Goal: Information Seeking & Learning: Check status

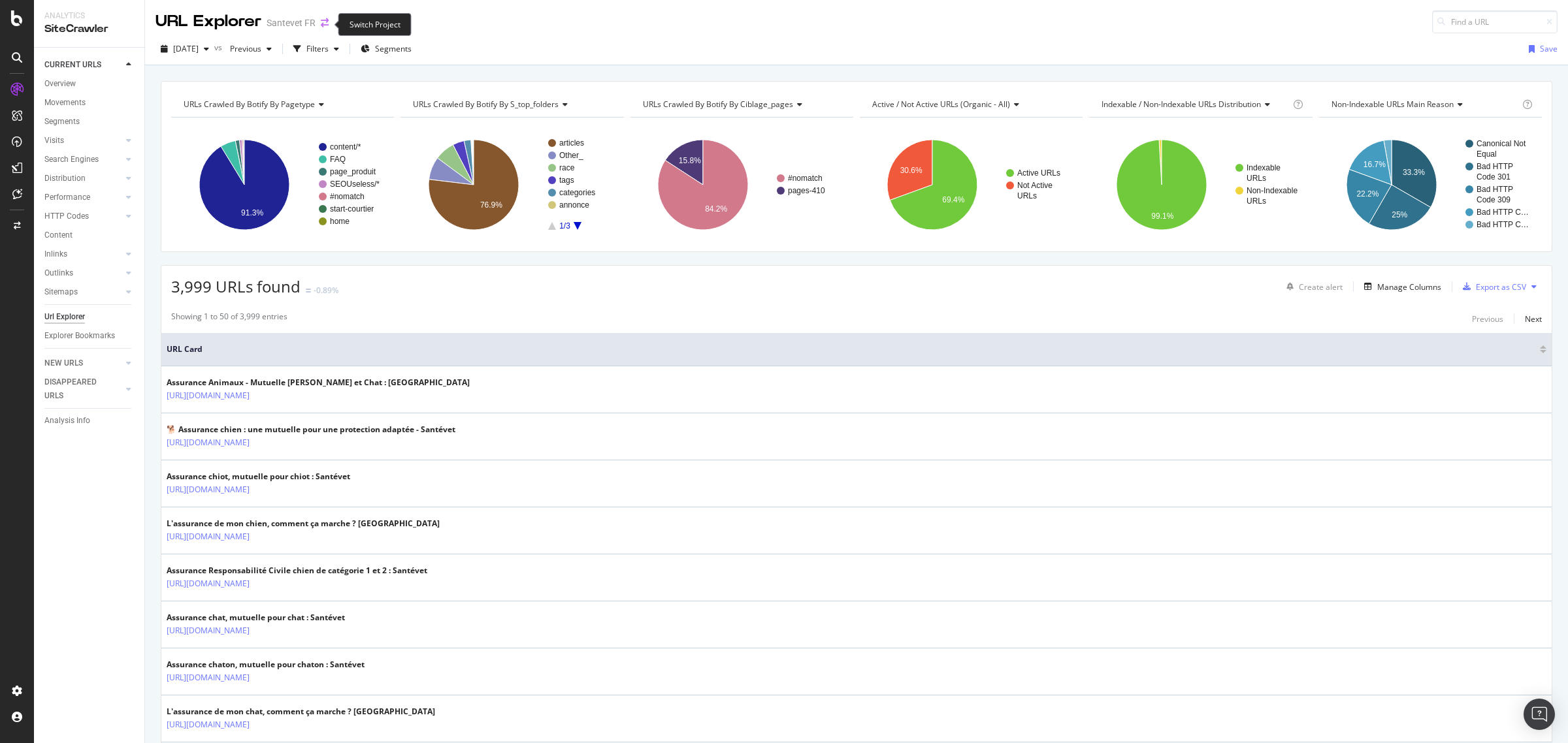
click at [324, 24] on icon "arrow-right-arrow-left" at bounding box center [325, 23] width 8 height 9
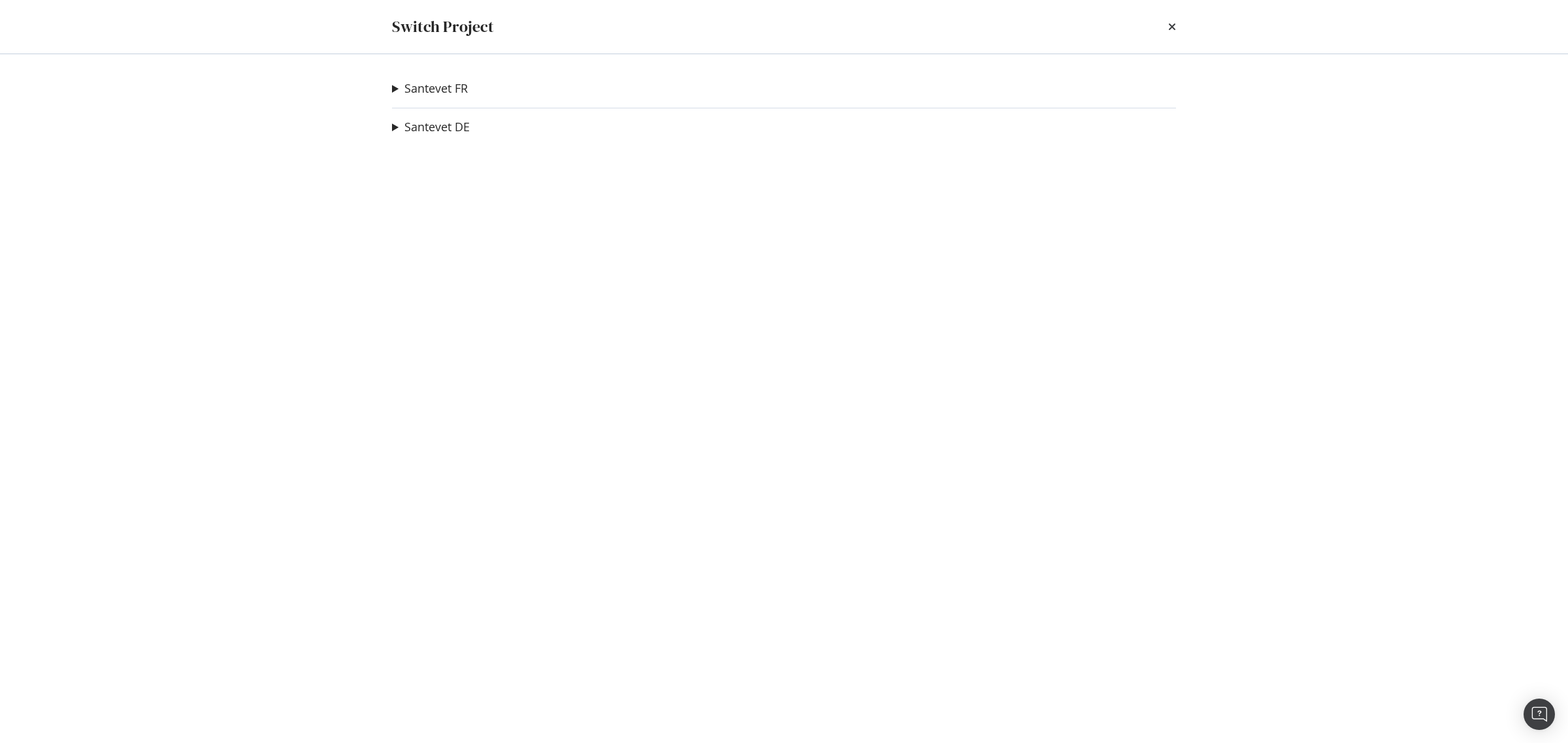
click at [394, 87] on summary "Santevet FR" at bounding box center [430, 88] width 76 height 17
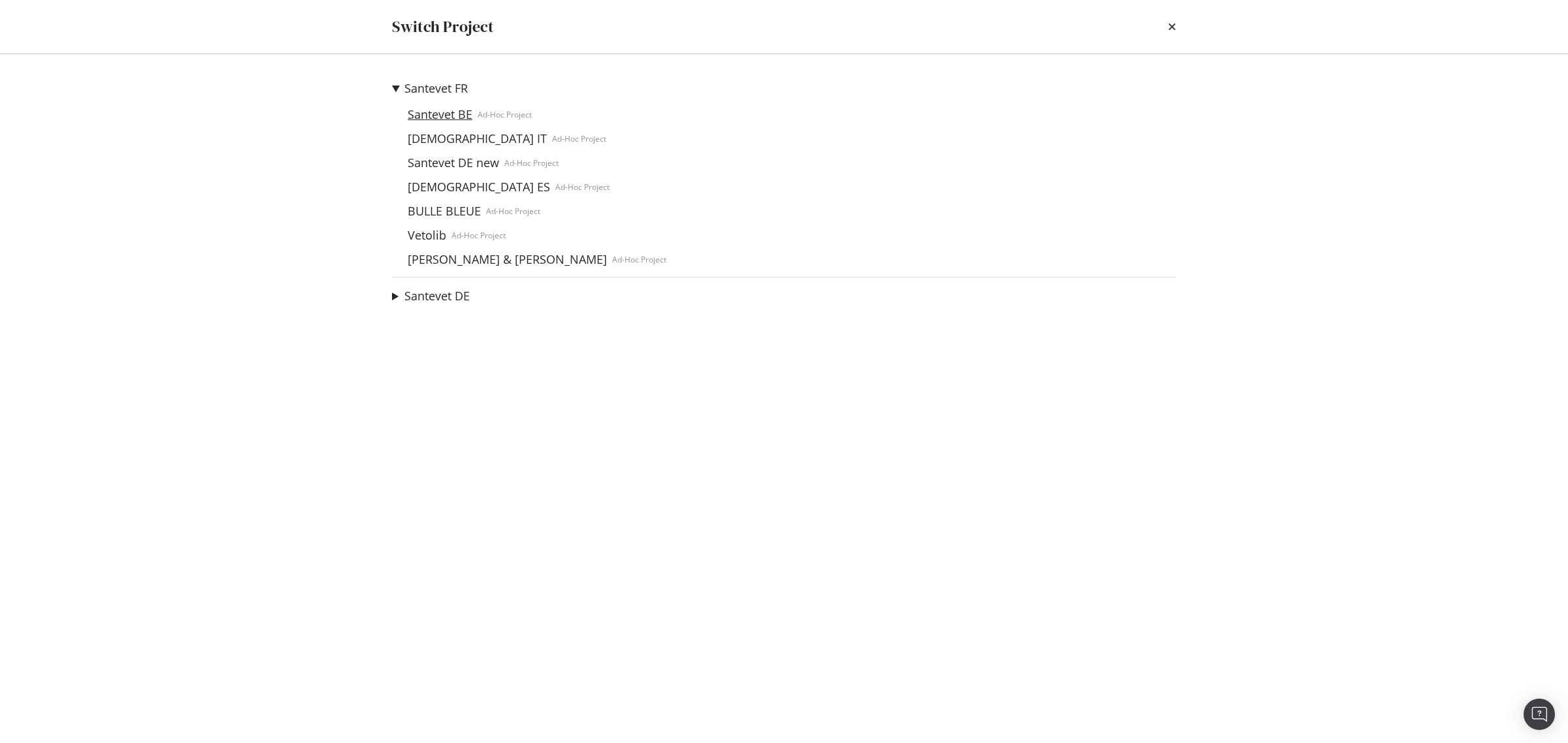
click at [417, 110] on link "Santevet BE" at bounding box center [440, 115] width 75 height 14
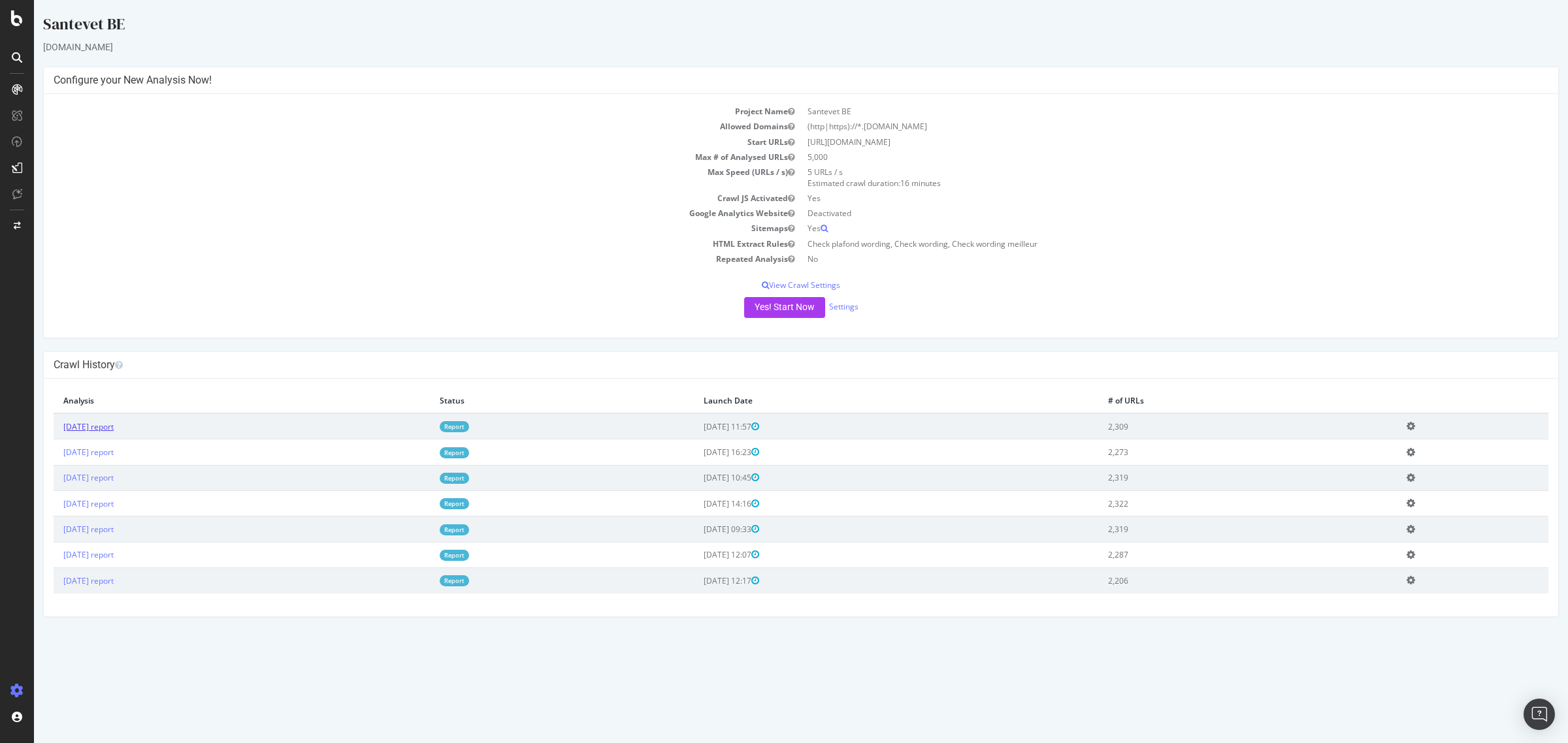
click at [114, 421] on link "2025 Sep. 26th report" at bounding box center [88, 426] width 50 height 11
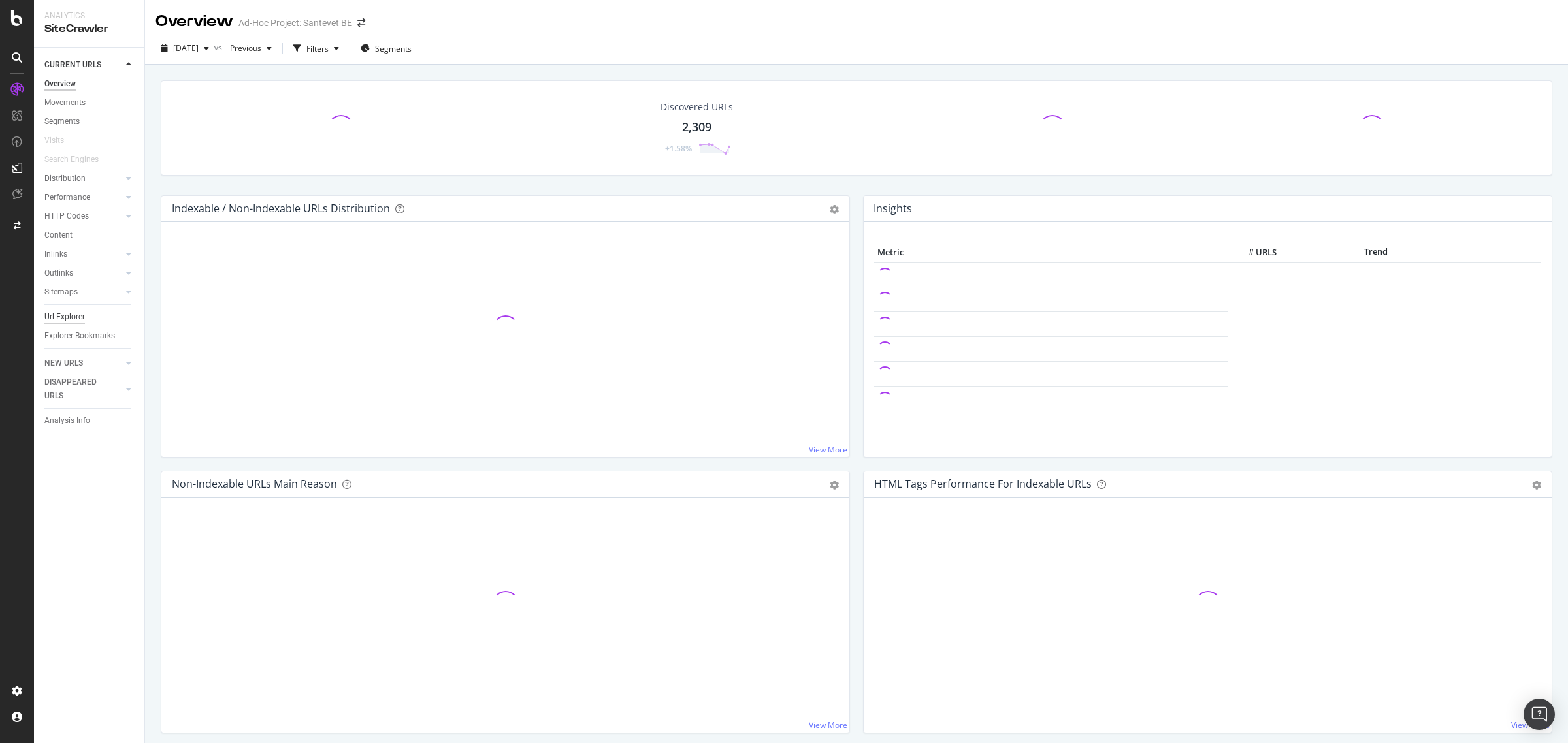
click at [82, 318] on div "Url Explorer" at bounding box center [65, 318] width 41 height 14
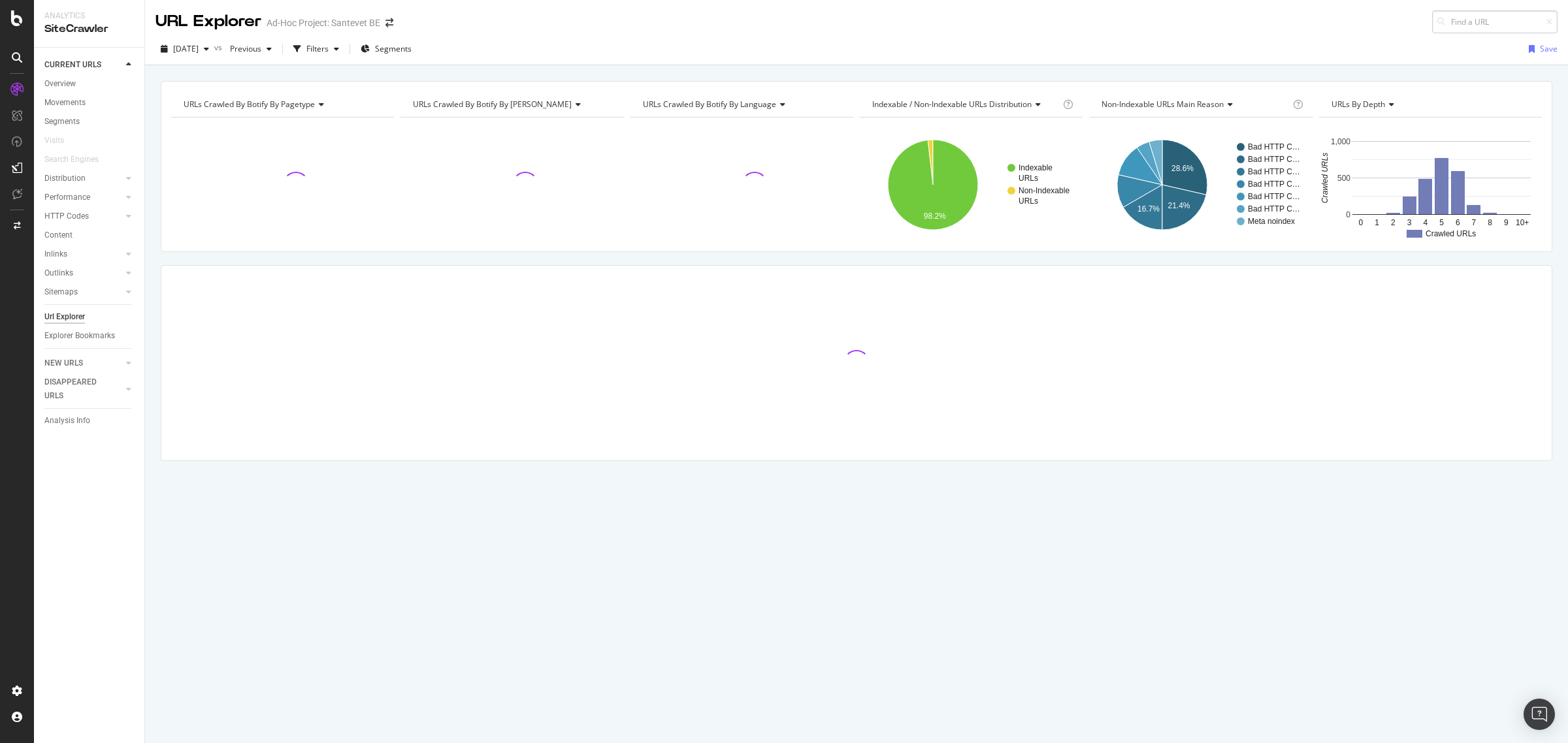
click at [1452, 20] on input at bounding box center [1495, 22] width 126 height 23
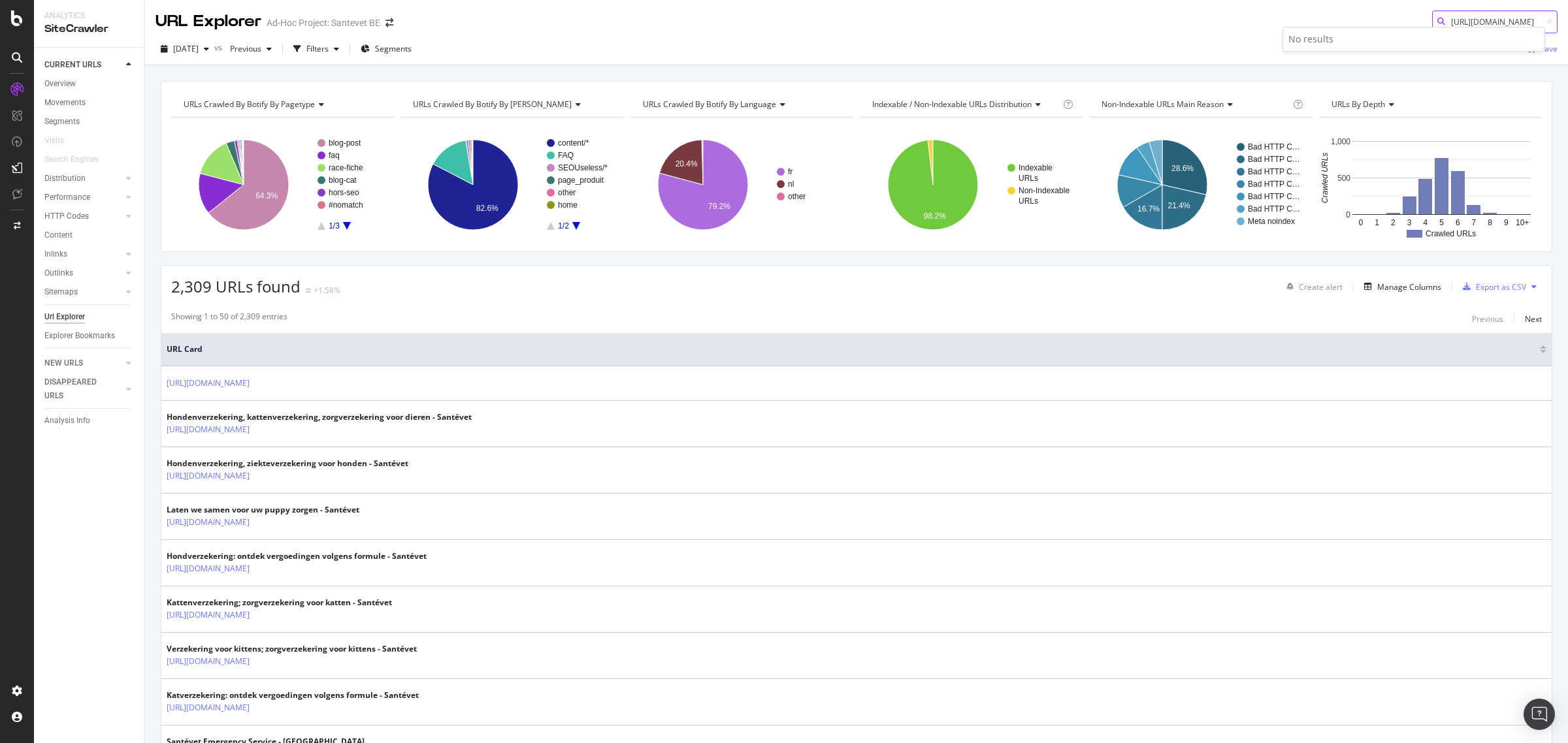
click at [1436, 23] on input "https://www.santevet.be/fr/fr/articles/comme" at bounding box center [1495, 22] width 126 height 23
paste input "%20nt-garder-son-chien-propre-en-5-conseils"
drag, startPoint x: 1436, startPoint y: 23, endPoint x: 1562, endPoint y: 23, distance: 126.0
click at [1562, 23] on div "URL Explorer Ad-Hoc Project: Santevet BE https://www.santevet.be/fr/fr/articles…" at bounding box center [857, 372] width 1424 height 743
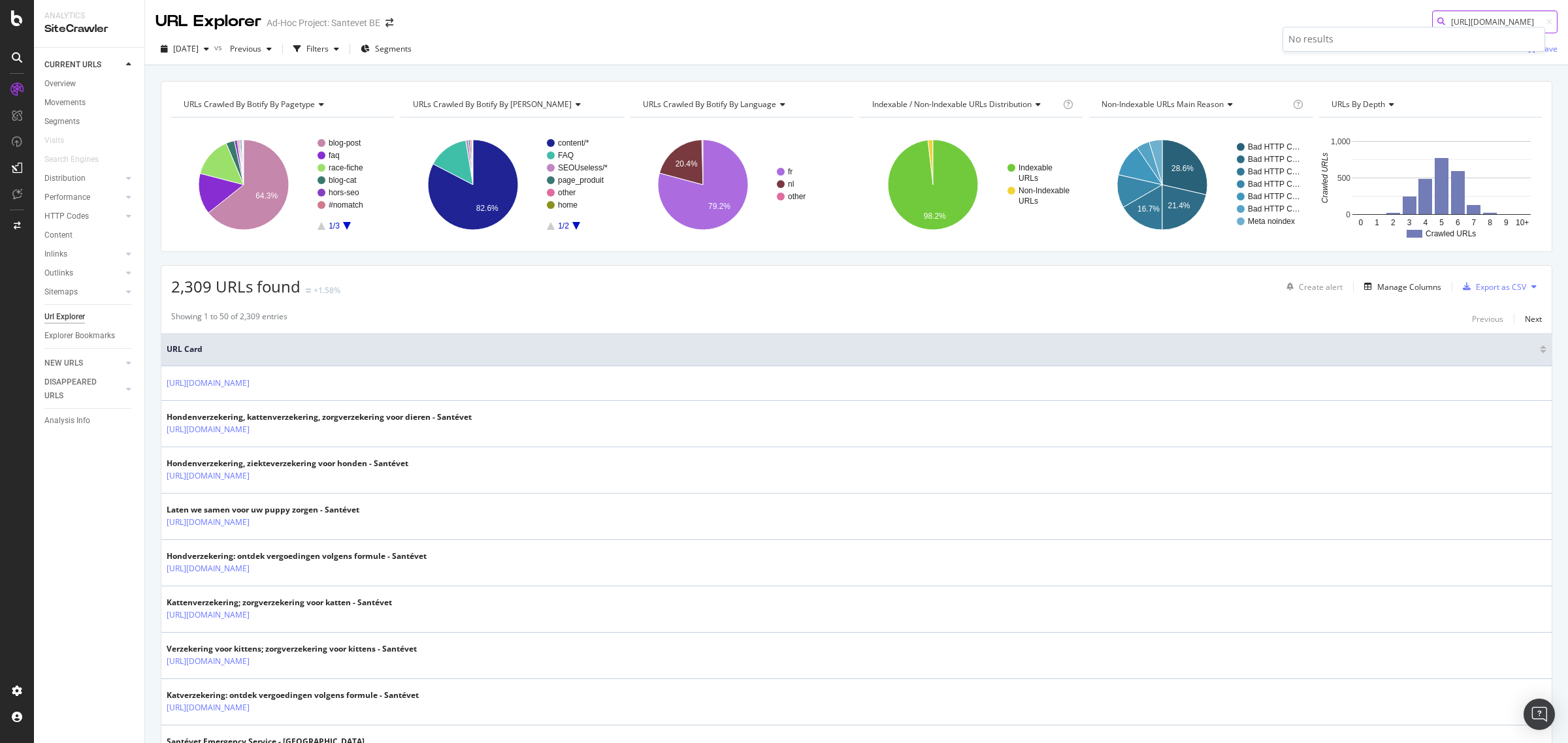
scroll to position [0, 0]
paste input
drag, startPoint x: 1436, startPoint y: 21, endPoint x: 1567, endPoint y: 19, distance: 131.0
click at [1567, 19] on div "URL Explorer Ad-Hoc Project: Santevet BE https://www.santevet.be/fr/fr/articles…" at bounding box center [857, 372] width 1424 height 743
click at [1438, 18] on icon at bounding box center [1441, 21] width 8 height 8
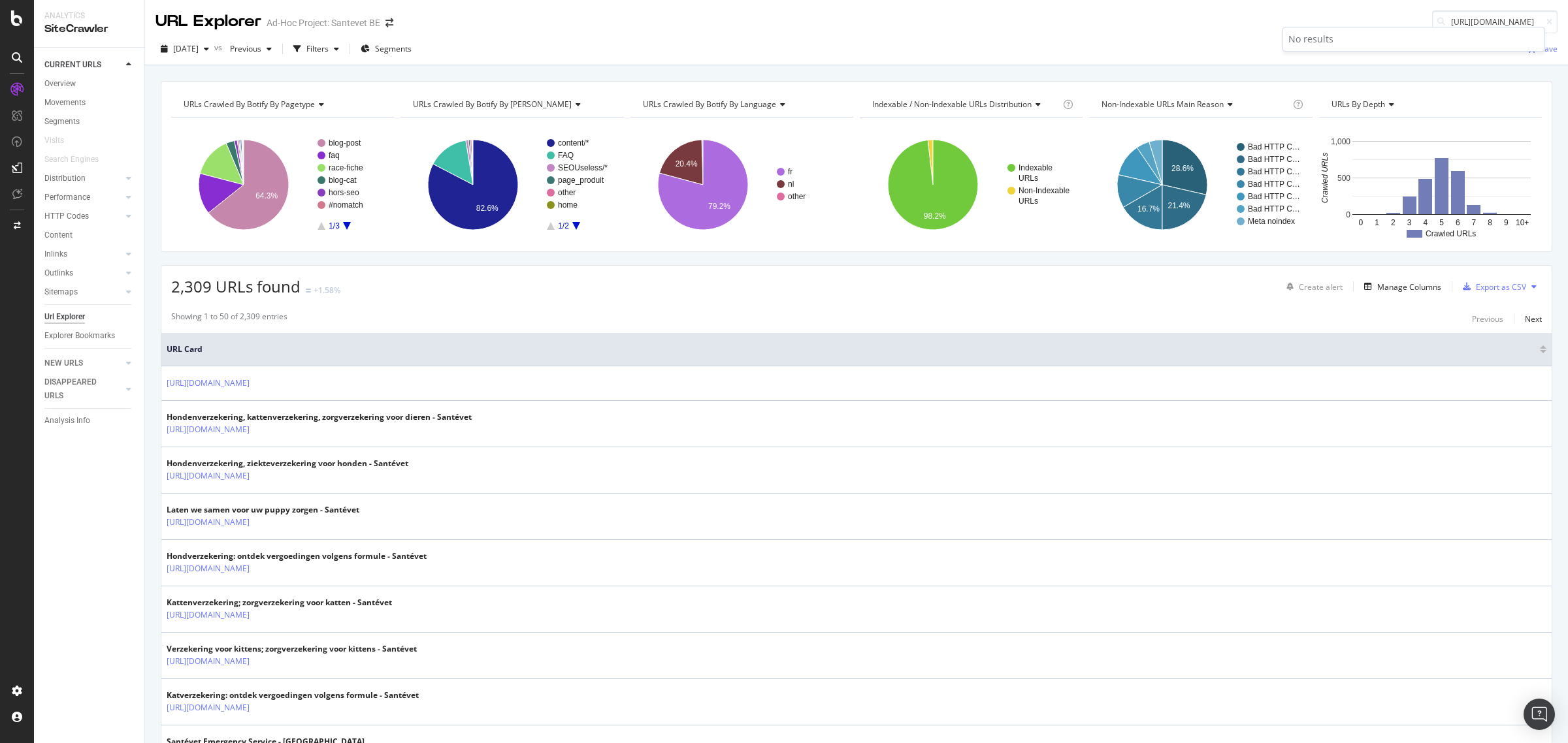
click at [1377, 30] on div "No results" at bounding box center [1413, 39] width 261 height 24
click at [1195, 37] on div "2025 Sep. 26th vs Previous Filters Segments Save" at bounding box center [857, 50] width 1424 height 32
click at [1436, 21] on input "https://www.santevet.be/fr/fr/articles/comment-garder-son-chien-propre-en-5-con…" at bounding box center [1495, 22] width 126 height 23
paste input "articles/escalators-ascenseurs-des-dangers-pour-les-chien"
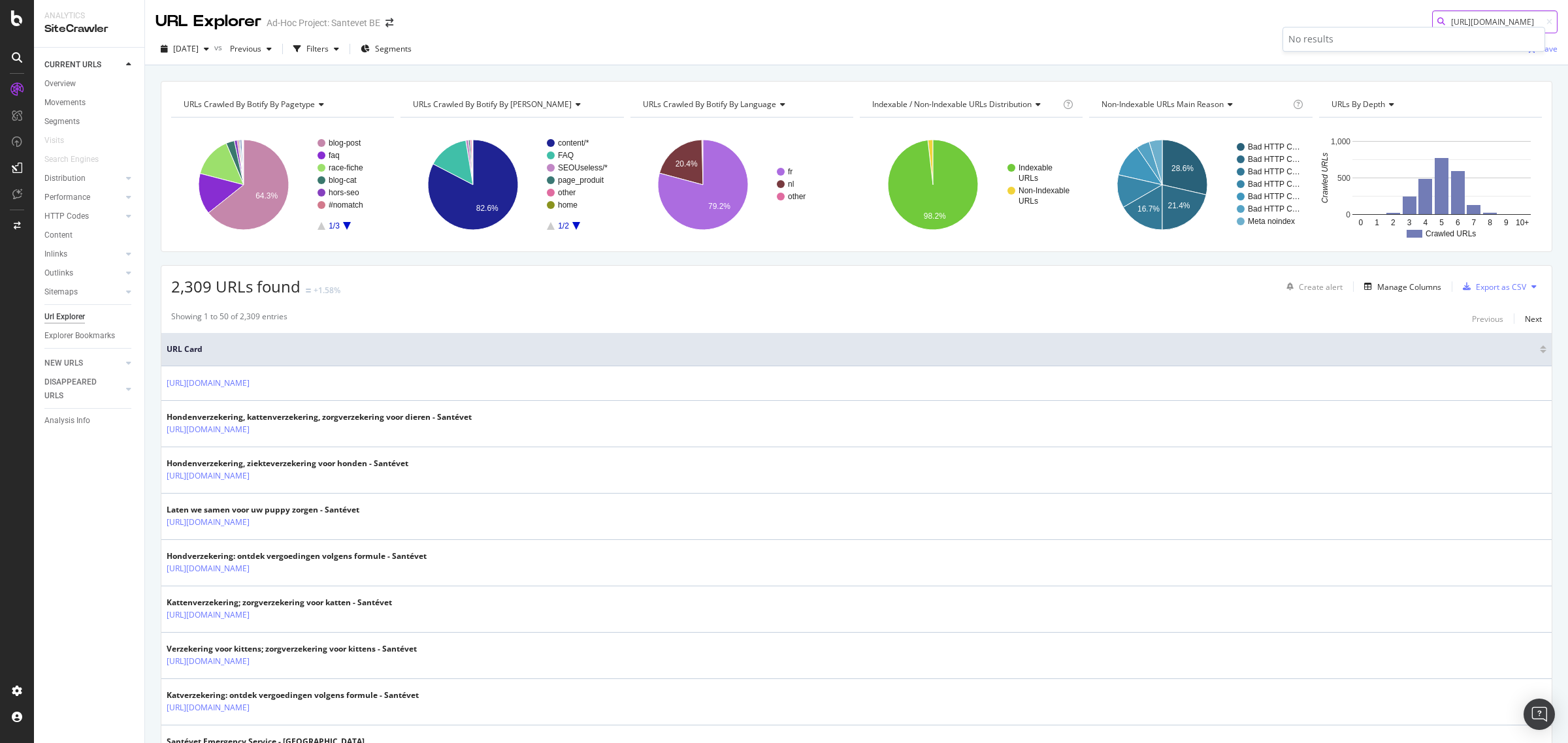
drag, startPoint x: 1436, startPoint y: 21, endPoint x: 1567, endPoint y: 27, distance: 131.1
click at [1567, 27] on div "URL Explorer Ad-Hoc Project: Santevet BE https://www.santevet.be/fr/articles/es…" at bounding box center [857, 372] width 1424 height 743
type input "https://www.santevet.be/fr/articles/escalators-ascenseurs-des-dangers-pour-les-…"
click at [1376, 42] on span "https://www.santevet.be/fr/articles/escalators-ascenseurs-des-dangers-pour-les-…" at bounding box center [1332, 38] width 87 height 11
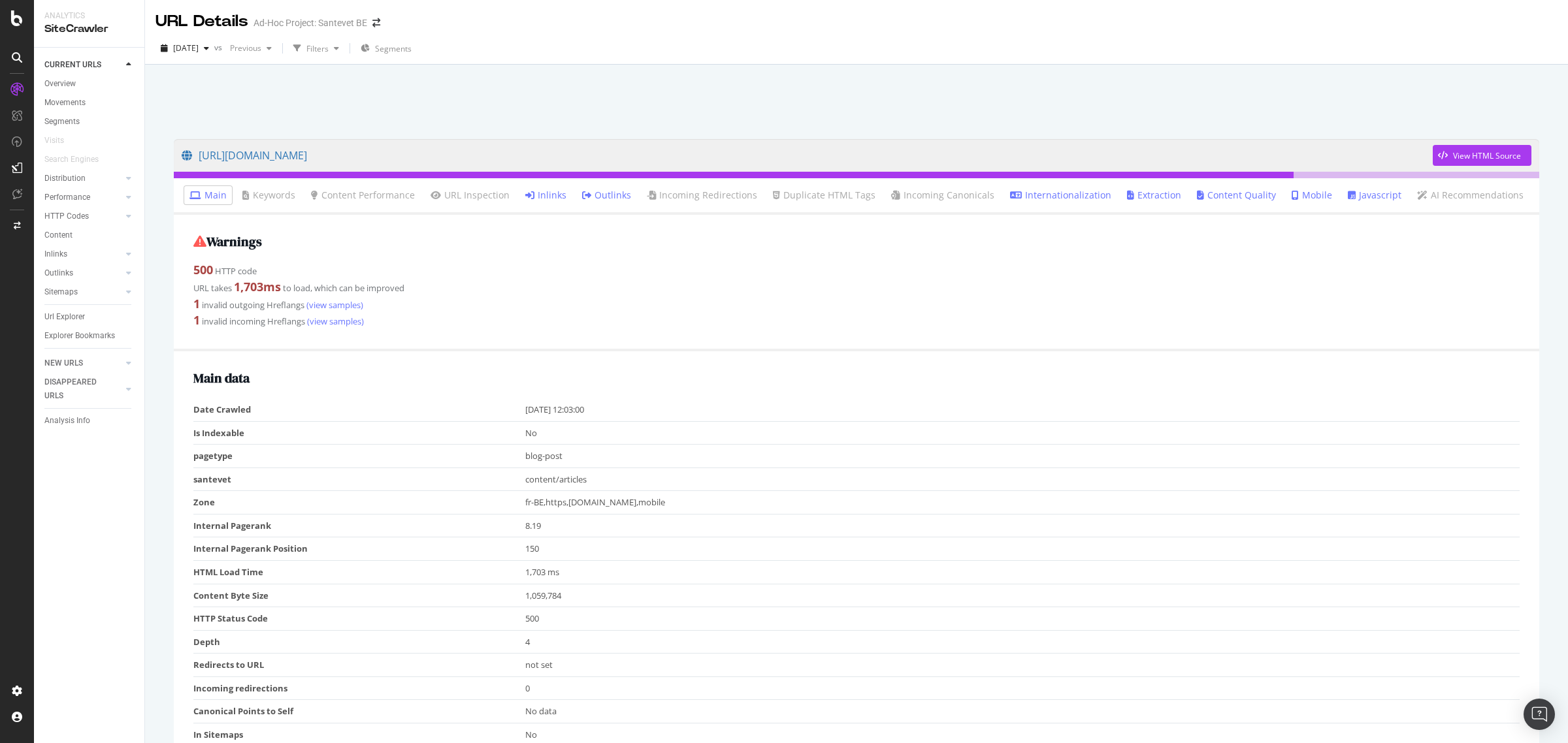
click at [554, 196] on link "Inlinks" at bounding box center [546, 195] width 42 height 13
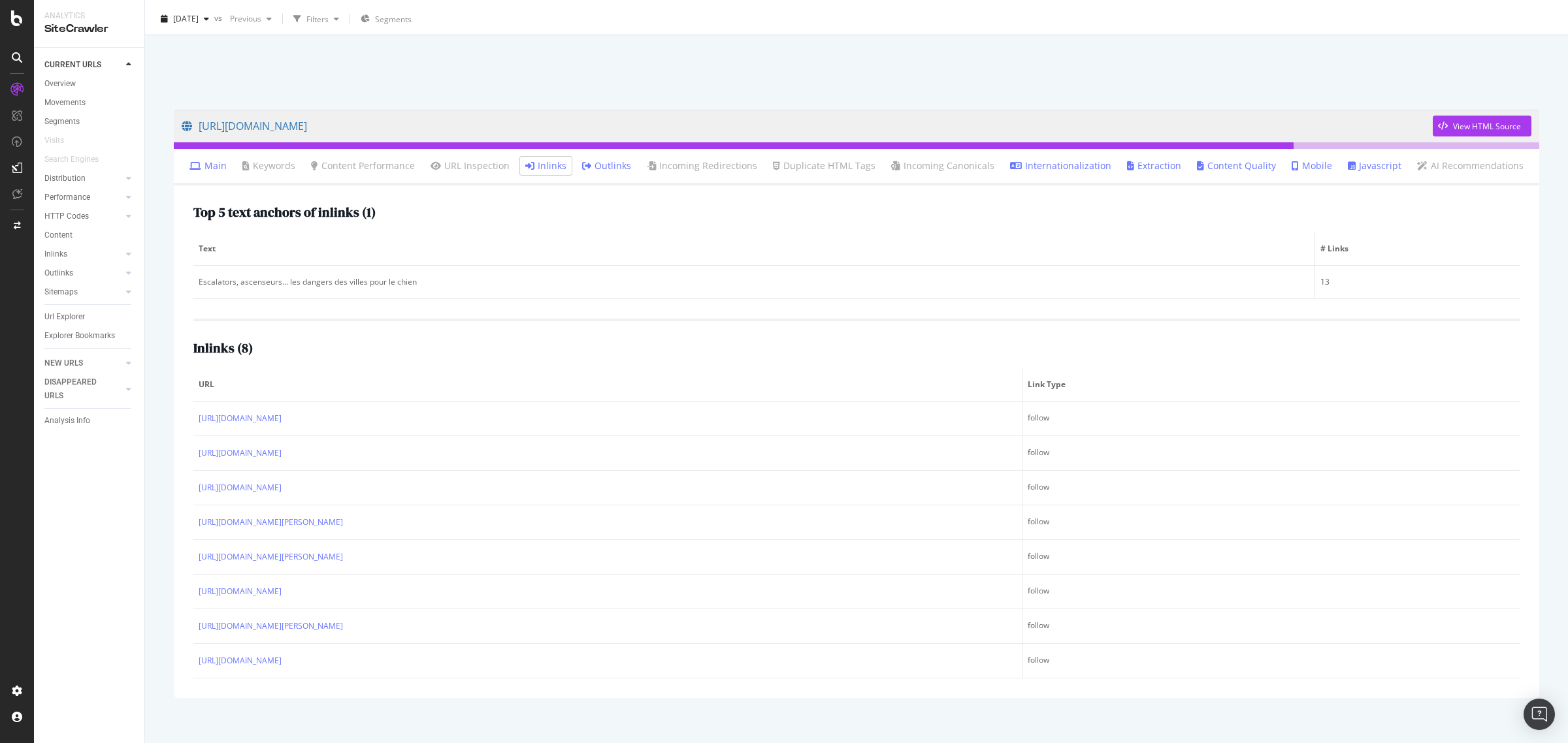
scroll to position [44, 0]
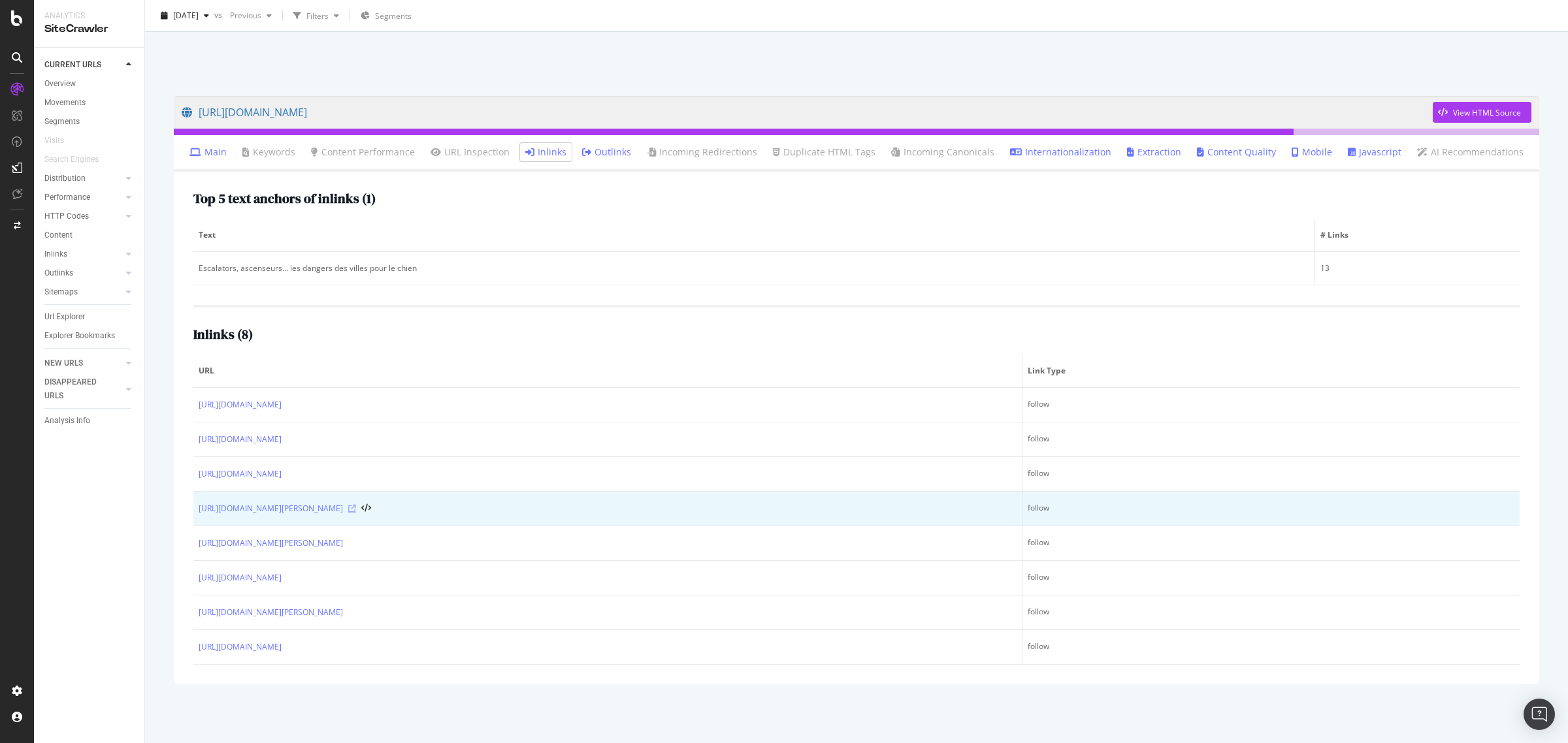
click at [357, 509] on icon at bounding box center [352, 509] width 8 height 8
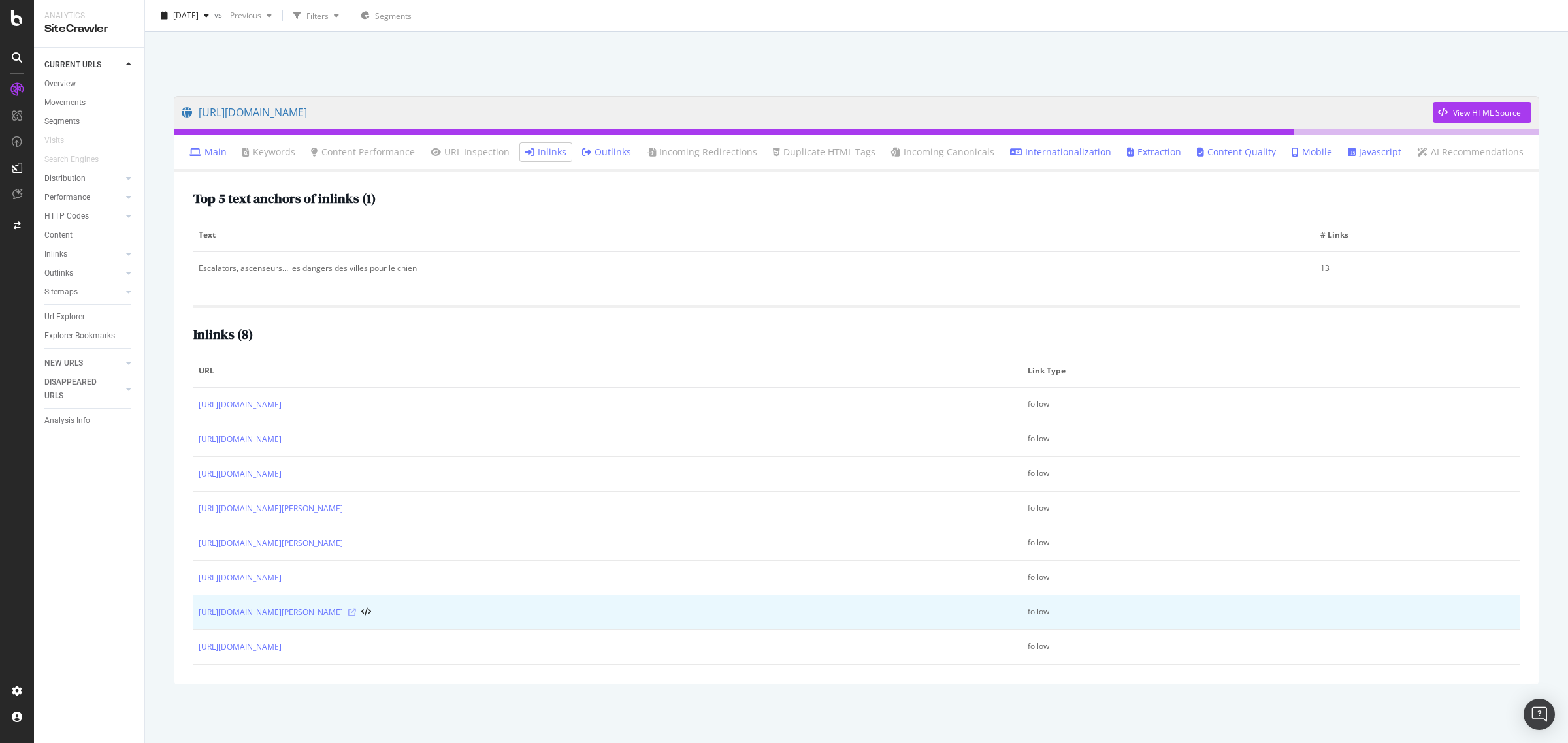
click at [357, 612] on icon at bounding box center [352, 612] width 8 height 8
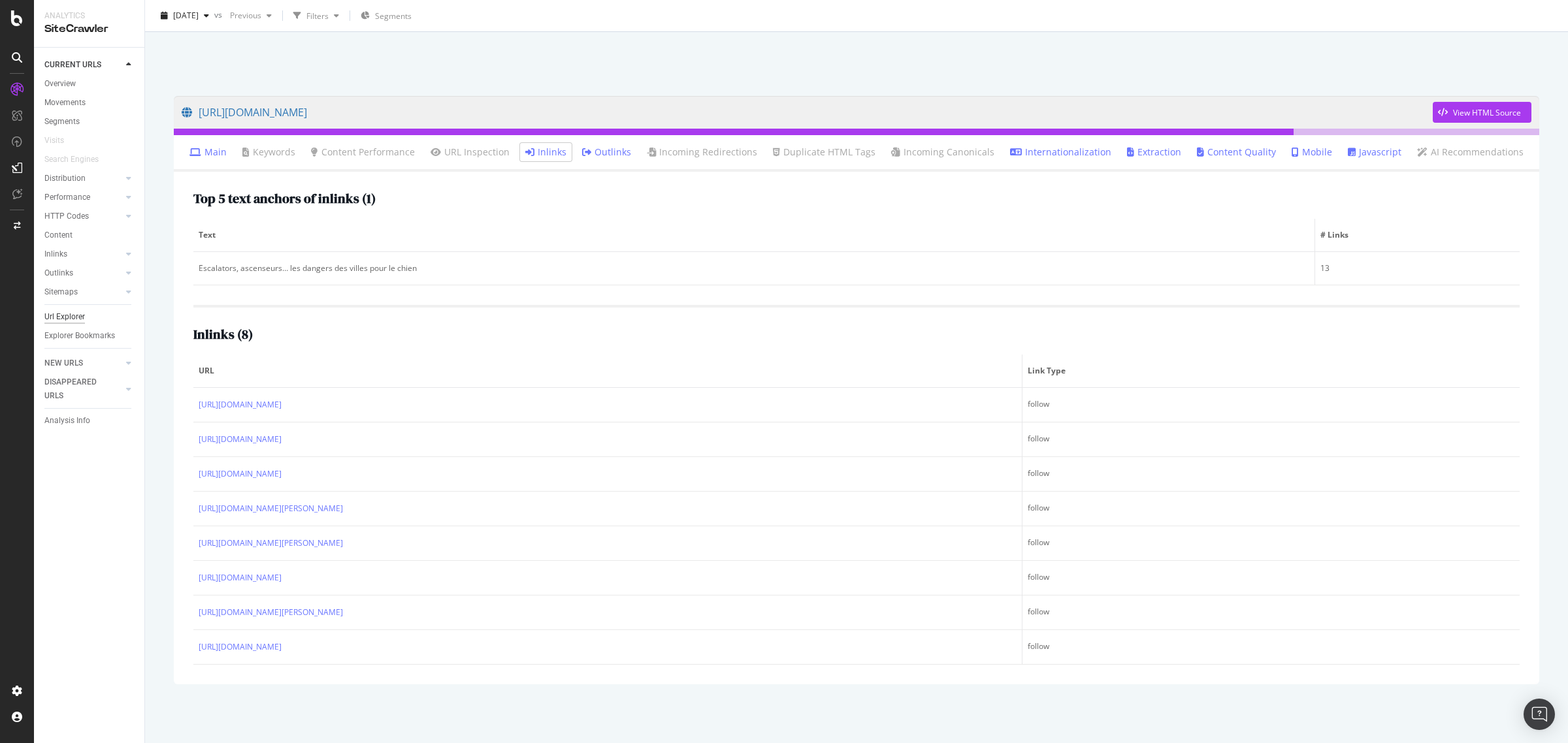
click at [77, 316] on div "Url Explorer" at bounding box center [65, 318] width 41 height 14
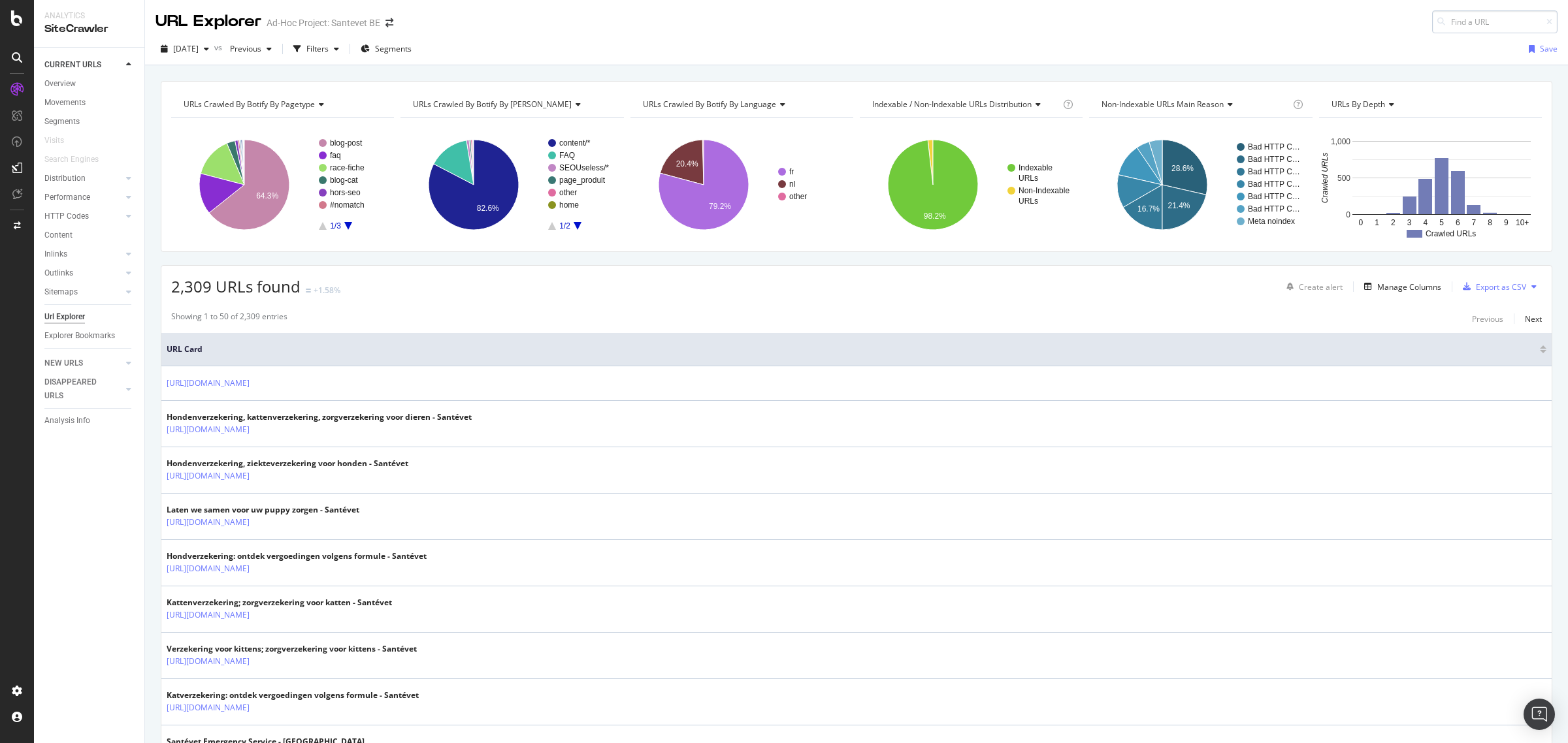
click at [1436, 19] on input at bounding box center [1495, 22] width 126 height 23
type input "https://www.santevet.be/fr/articl es/plante-toxique-chat"
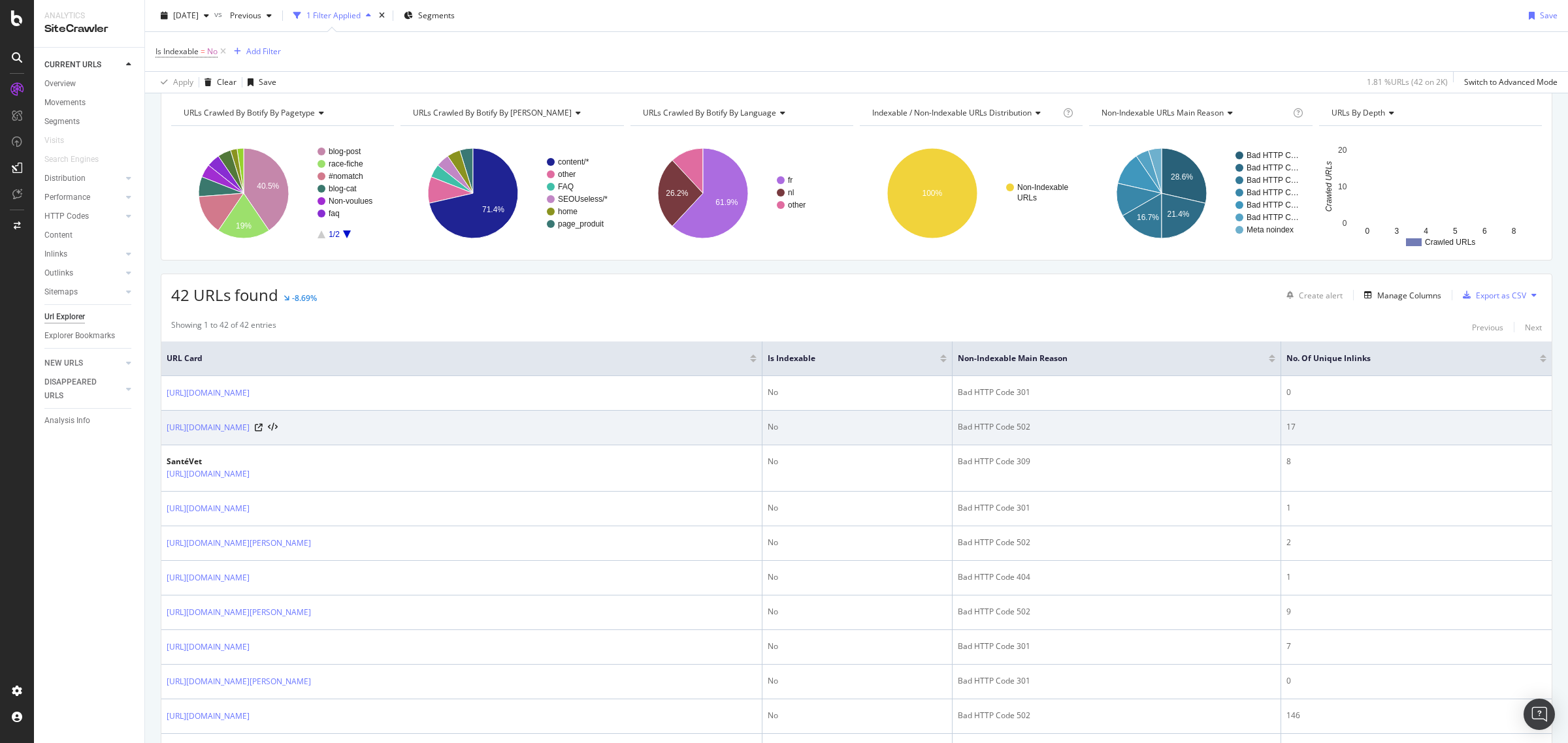
scroll to position [81, 0]
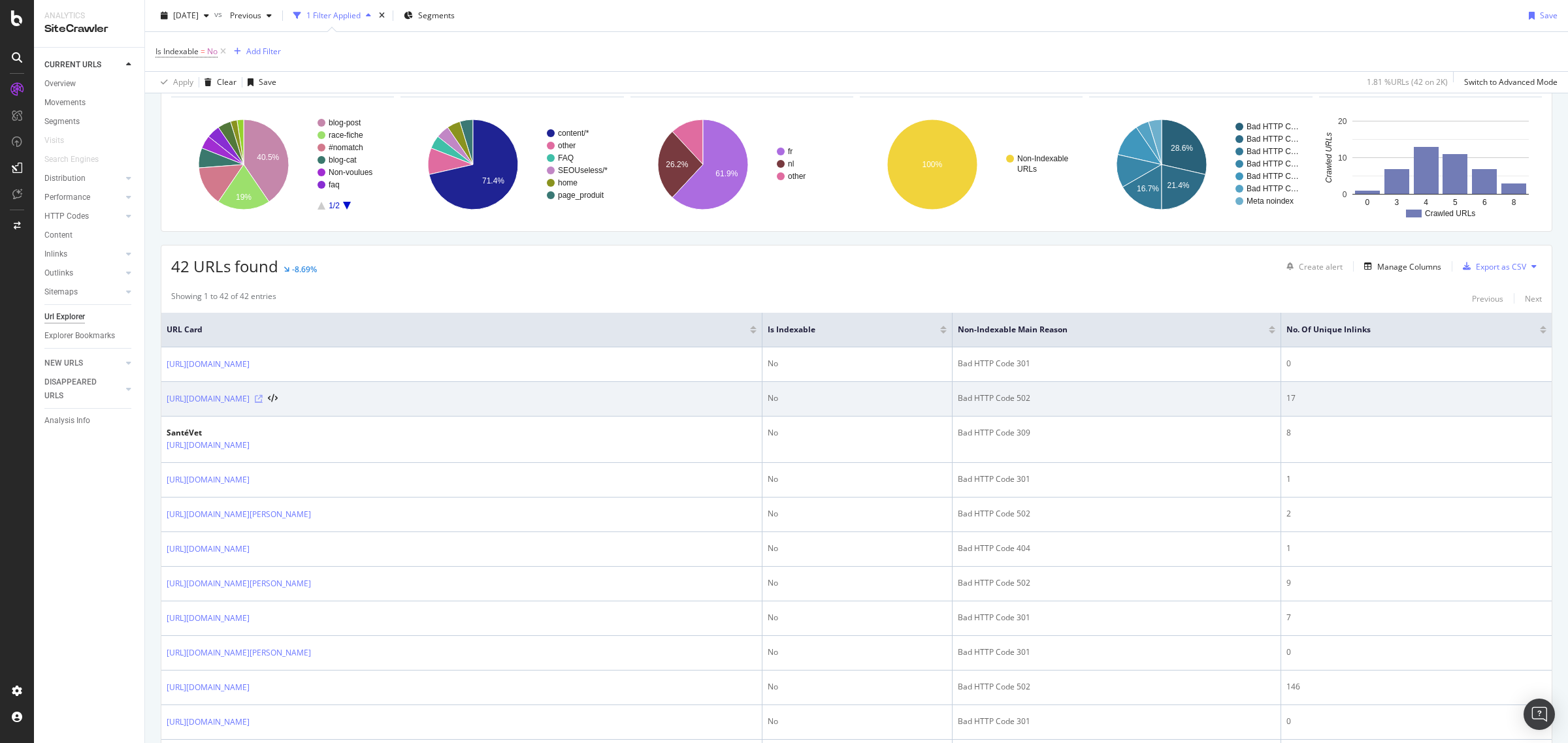
click at [263, 399] on icon at bounding box center [258, 399] width 8 height 8
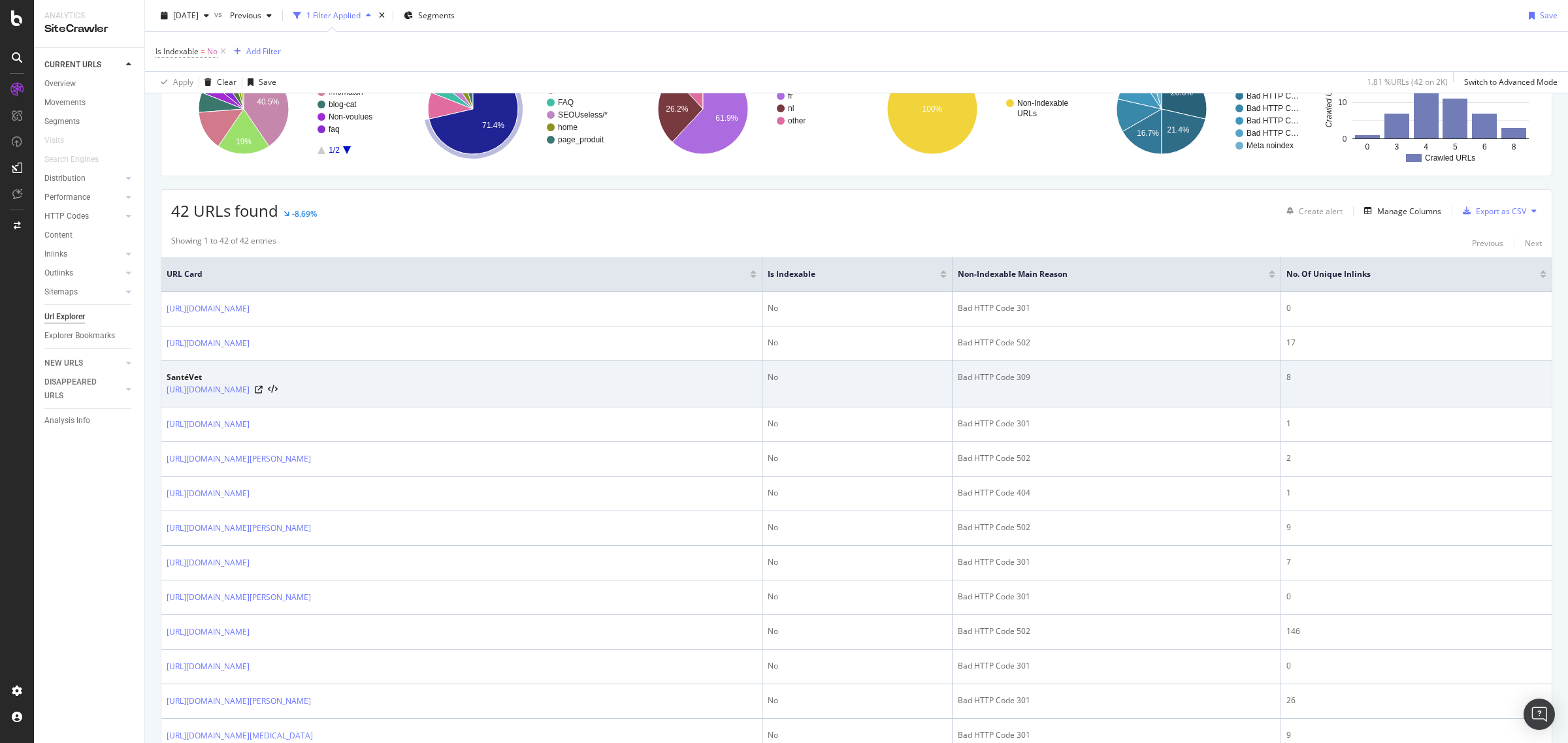
scroll to position [164, 0]
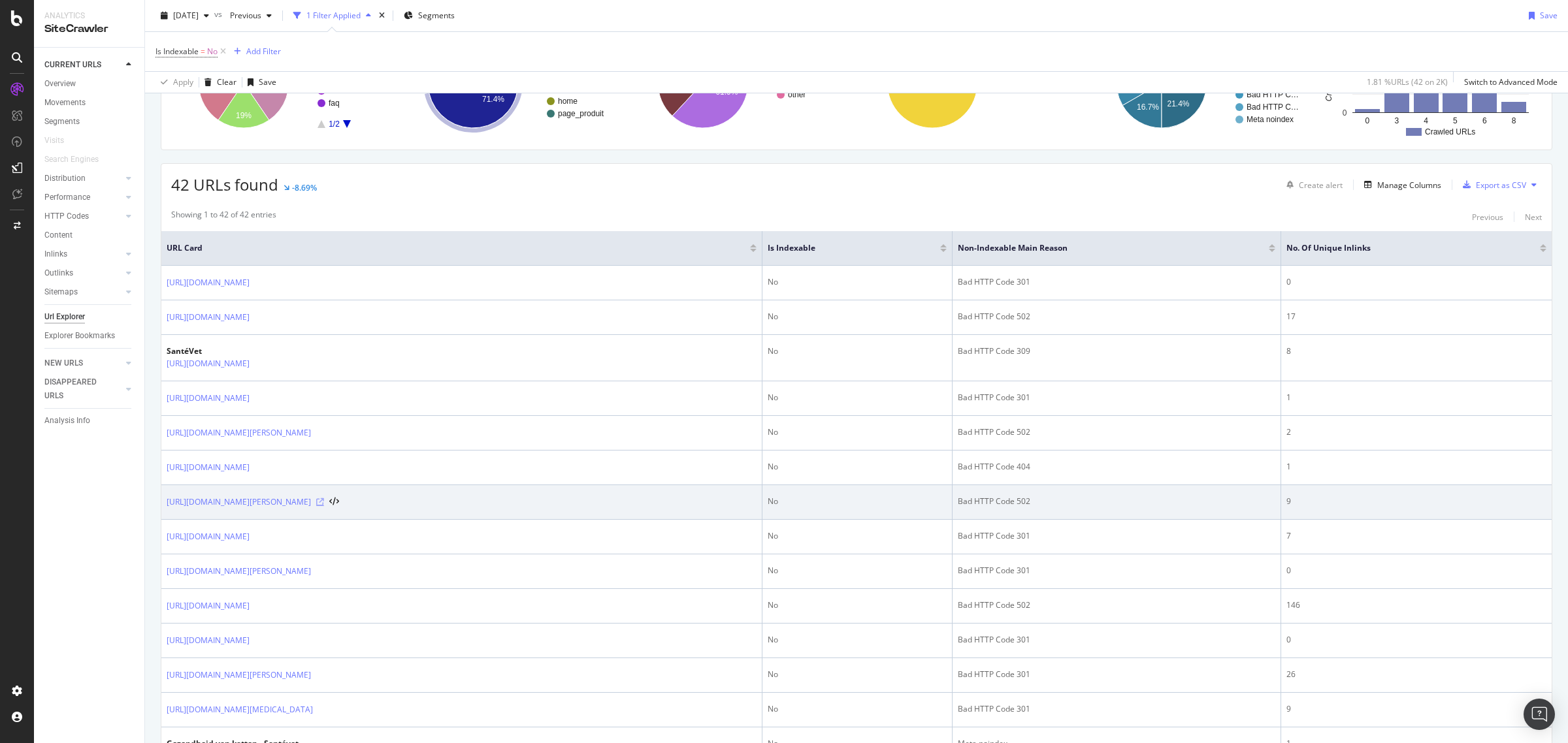
click at [324, 502] on icon at bounding box center [319, 502] width 8 height 8
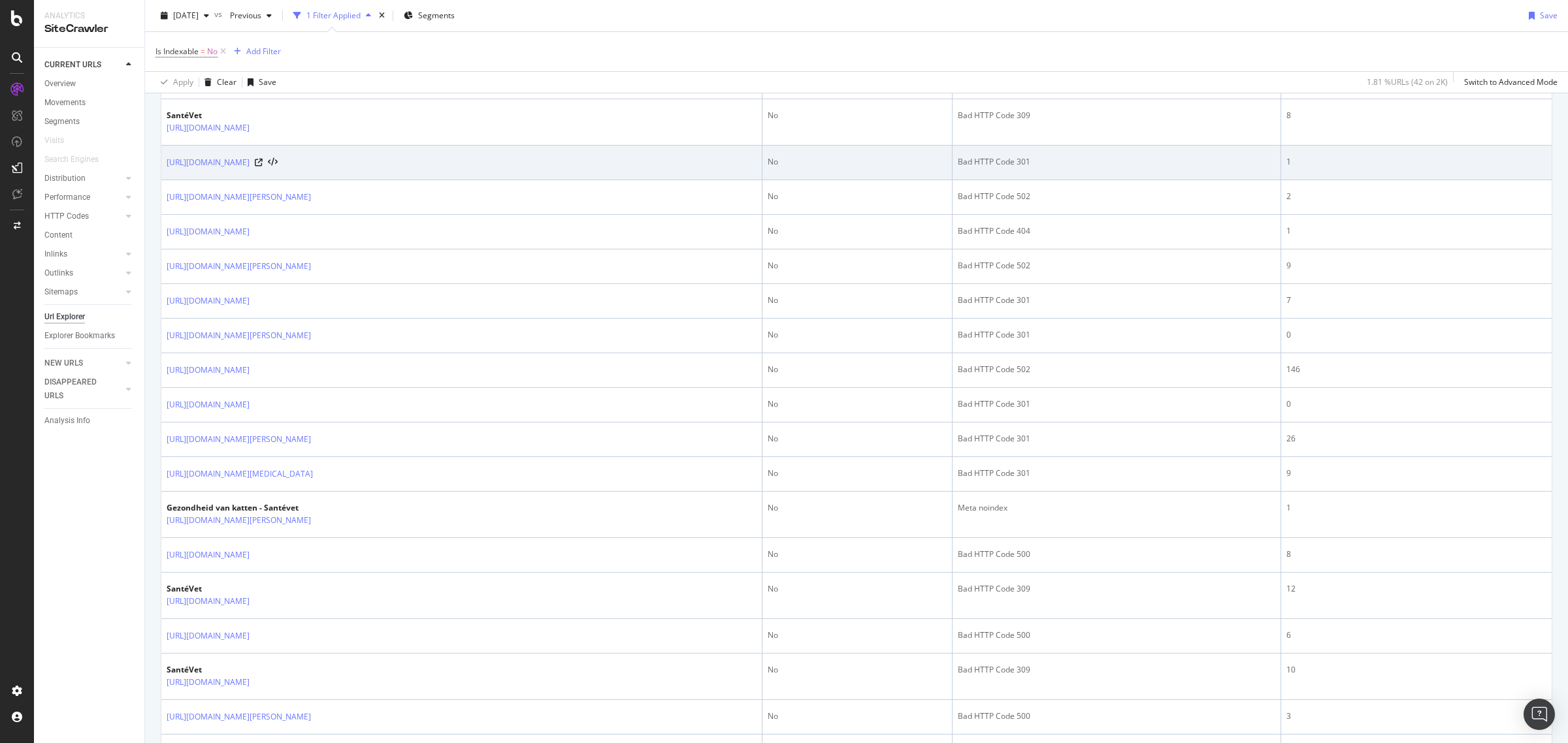
scroll to position [409, 0]
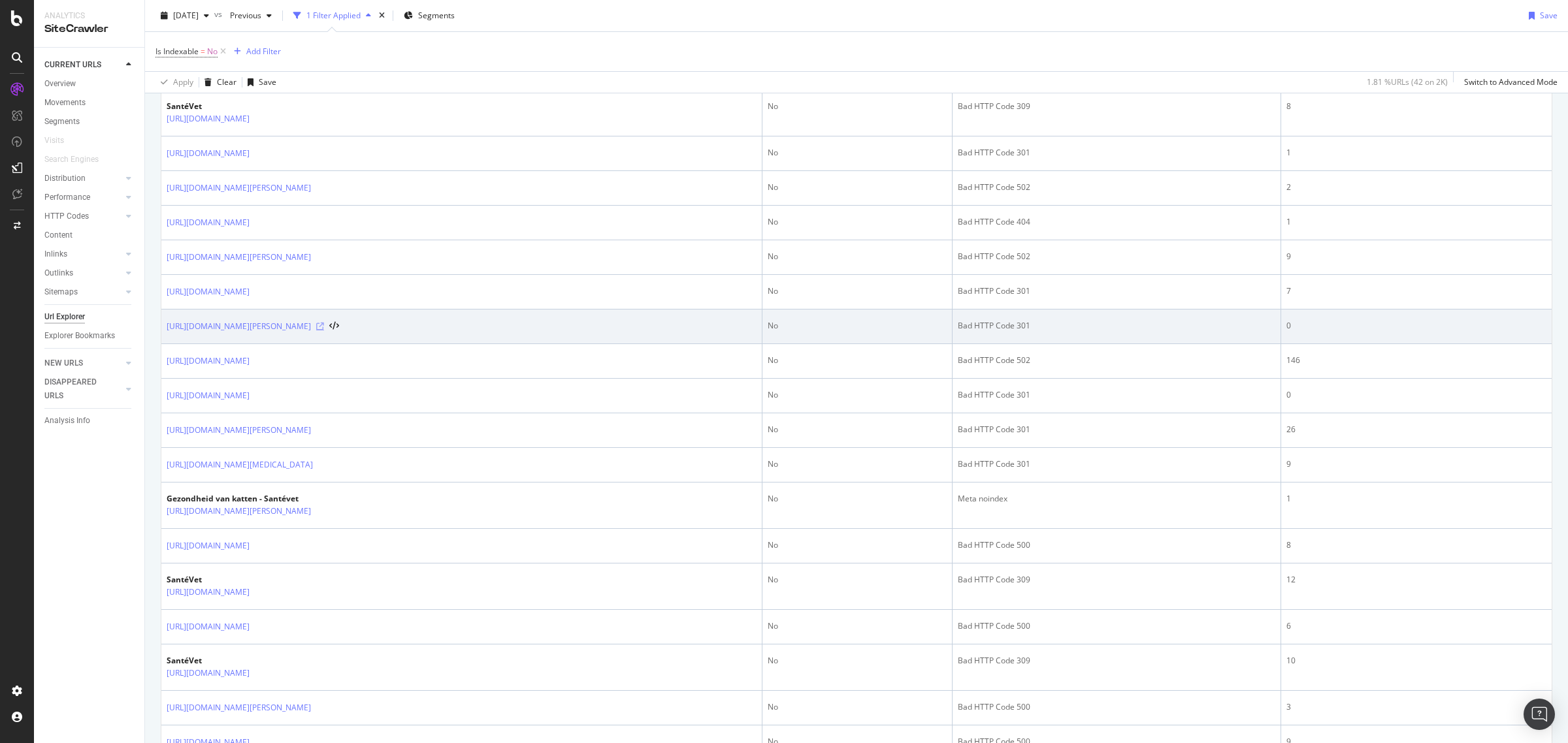
click at [324, 328] on icon at bounding box center [319, 326] width 8 height 8
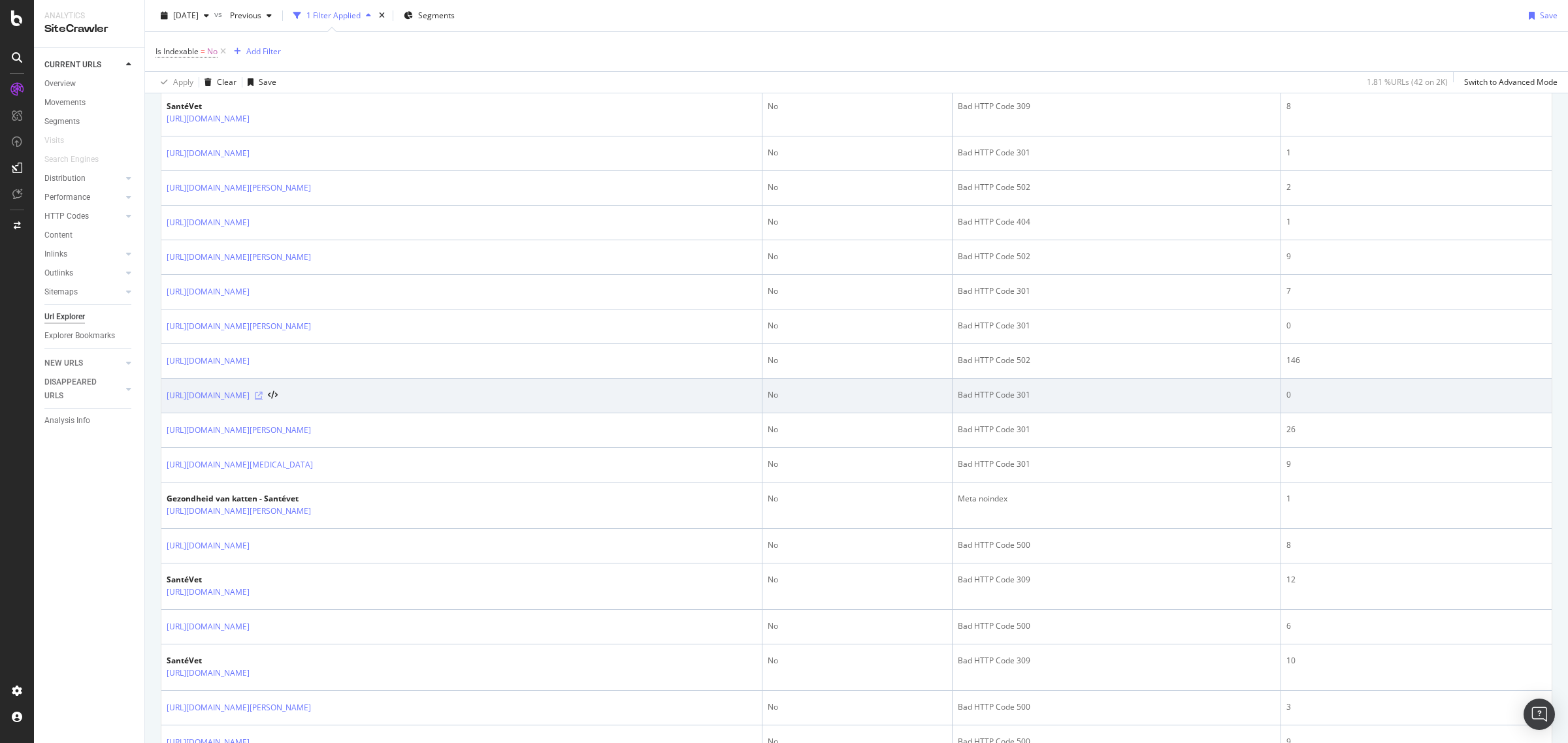
click at [263, 396] on icon at bounding box center [258, 395] width 8 height 8
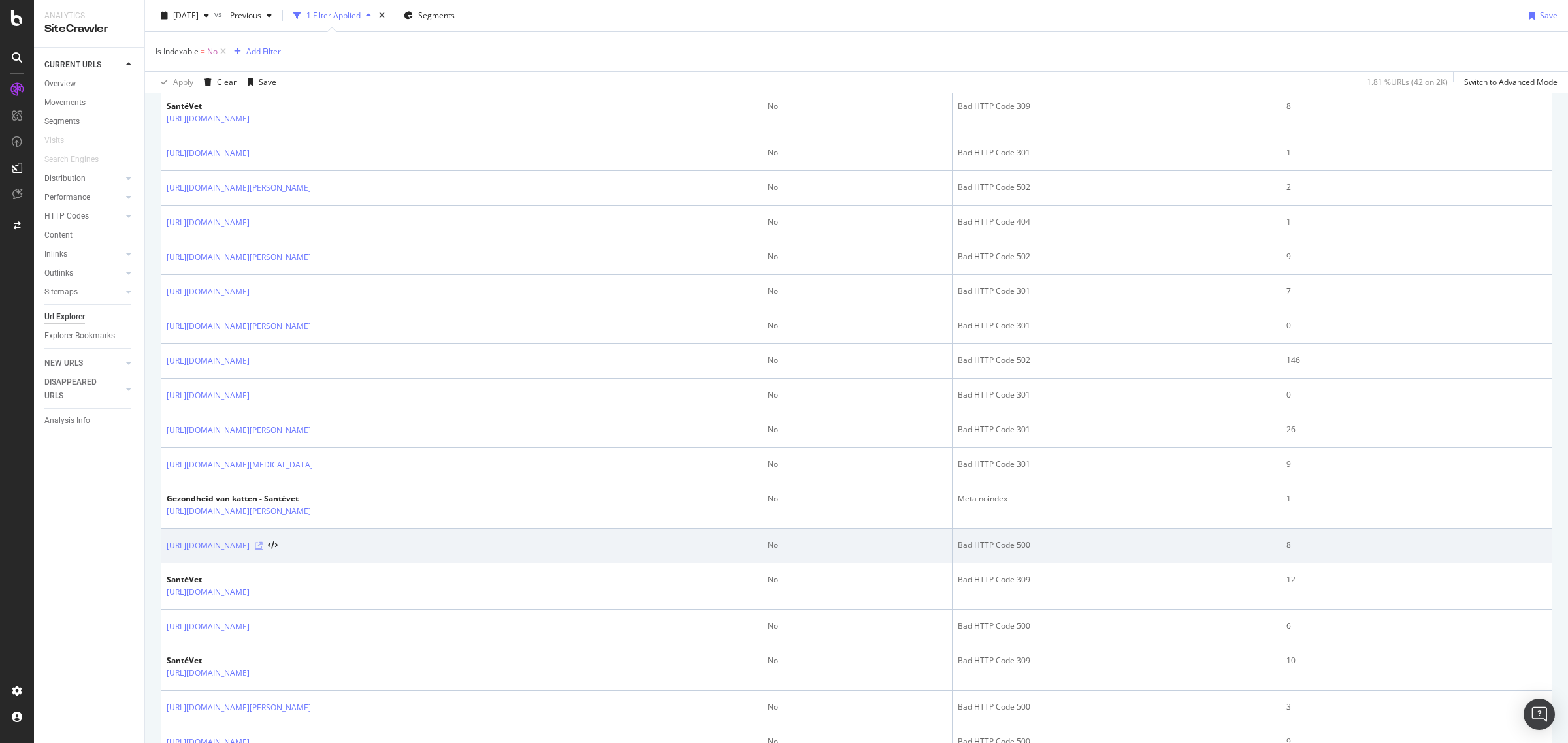
click at [263, 546] on icon at bounding box center [258, 546] width 8 height 8
drag, startPoint x: 573, startPoint y: 550, endPoint x: 166, endPoint y: 544, distance: 407.0
click at [166, 544] on div "https://www.santevet.be/fr/articles/escalators-ascenseurs-des-dangers-pour-les-…" at bounding box center [461, 546] width 590 height 13
copy div "https://www.santevet.be/fr/articles/escalators-ascenseurs-des-dangers-pour-les-…"
